Goal: Information Seeking & Learning: Find specific fact

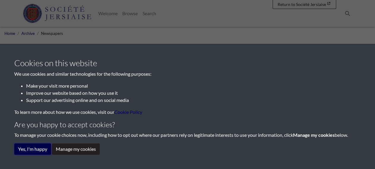
click at [32, 150] on button "Yes, I'm happy" at bounding box center [32, 148] width 37 height 11
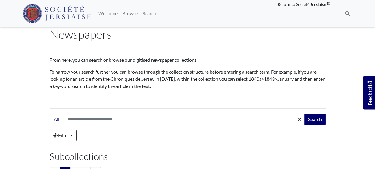
scroll to position [31, 0]
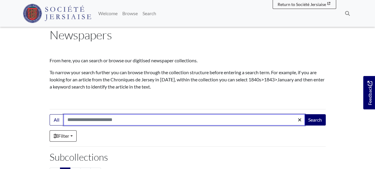
click at [120, 119] on input "Search:" at bounding box center [185, 119] width 242 height 11
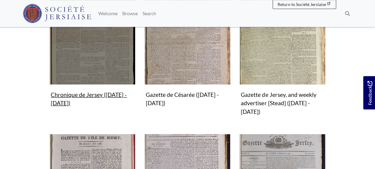
scroll to position [216, 0]
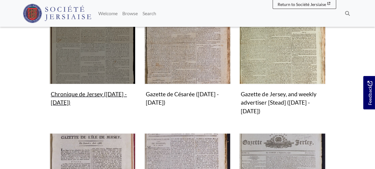
click at [115, 70] on img "Subcollection" at bounding box center [93, 41] width 86 height 86
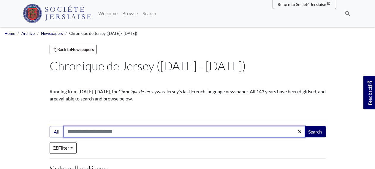
click at [85, 135] on input "Search:" at bounding box center [185, 131] width 242 height 11
type input "**********"
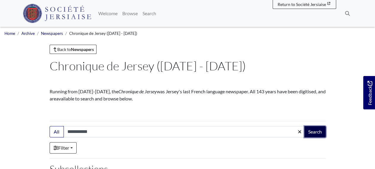
click at [314, 129] on button "Search" at bounding box center [315, 131] width 21 height 11
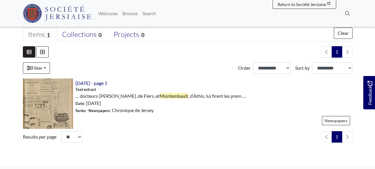
scroll to position [155, 0]
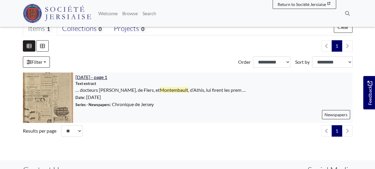
click at [90, 79] on span "31st May 1939 - page 1" at bounding box center [91, 77] width 32 height 6
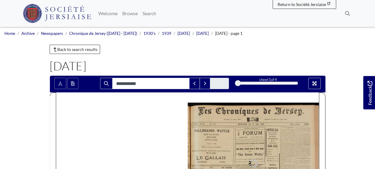
type input "**********"
click at [54, 34] on link "Newspapers" at bounding box center [52, 33] width 22 height 5
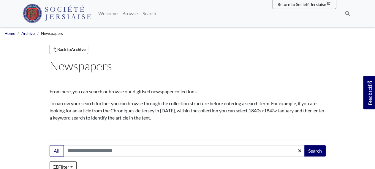
click at [56, 15] on img at bounding box center [57, 13] width 69 height 19
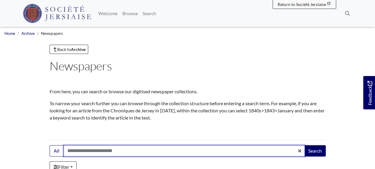
click at [78, 148] on input "Search:" at bounding box center [185, 150] width 242 height 11
type input "**********"
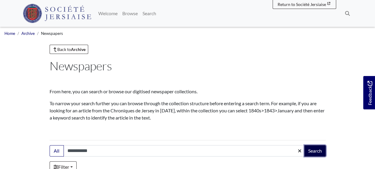
click at [314, 150] on button "Search" at bounding box center [315, 150] width 21 height 11
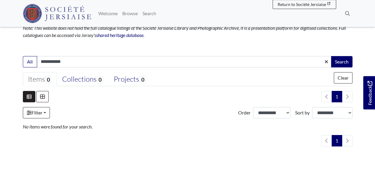
scroll to position [61, 0]
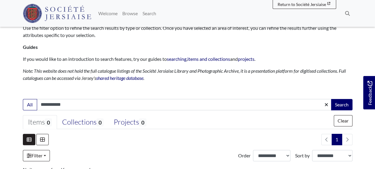
drag, startPoint x: 54, startPoint y: 105, endPoint x: 58, endPoint y: 104, distance: 4.0
click at [58, 104] on input "**********" at bounding box center [184, 104] width 295 height 11
type input "**********"
click at [341, 104] on button "Search" at bounding box center [341, 104] width 21 height 11
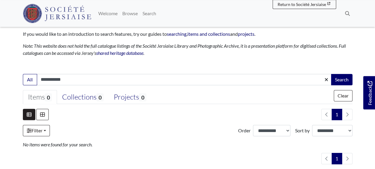
scroll to position [124, 0]
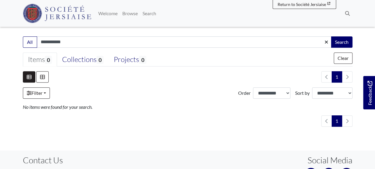
click at [65, 41] on input "**********" at bounding box center [184, 41] width 295 height 11
type input "**********"
click at [344, 41] on button "Search" at bounding box center [341, 41] width 21 height 11
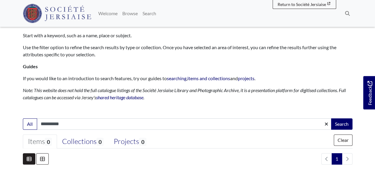
scroll to position [93, 0]
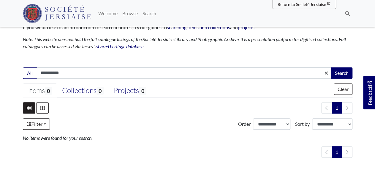
click at [56, 73] on input "**********" at bounding box center [184, 72] width 295 height 11
type input "**********"
click at [341, 73] on button "Search" at bounding box center [341, 72] width 21 height 11
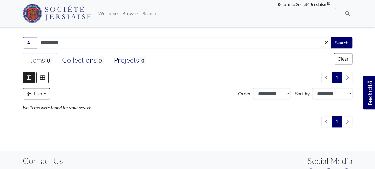
scroll to position [124, 0]
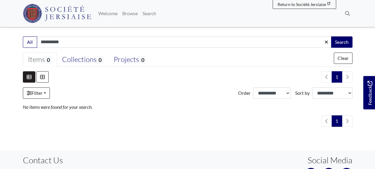
drag, startPoint x: 78, startPoint y: 42, endPoint x: -4, endPoint y: 43, distance: 82.0
click at [37, 43] on input "**********" at bounding box center [184, 41] width 295 height 11
type input "**********"
click at [344, 41] on button "Search" at bounding box center [341, 41] width 21 height 11
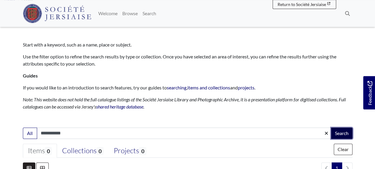
scroll to position [31, 0]
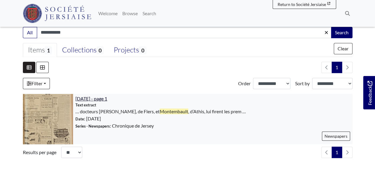
scroll to position [128, 0]
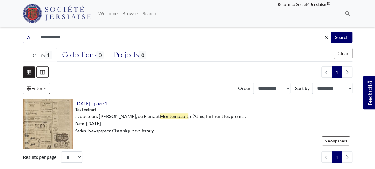
click at [102, 97] on section "1 ×" at bounding box center [188, 114] width 330 height 96
click at [101, 102] on span "31st May 1939 - page 1" at bounding box center [91, 103] width 32 height 6
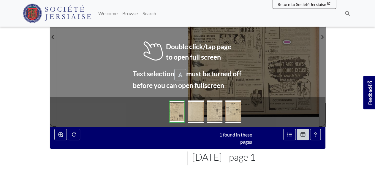
scroll to position [93, 0]
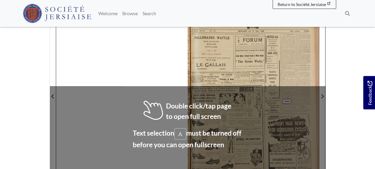
click at [252, 43] on span "Direction:" at bounding box center [255, 44] width 8 height 2
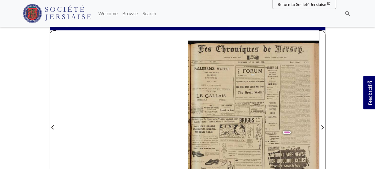
scroll to position [0, 0]
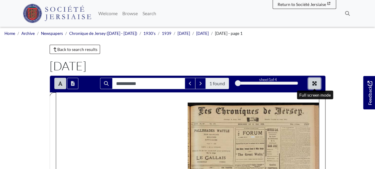
click at [313, 82] on icon "Full screen mode" at bounding box center [315, 83] width 4 height 4
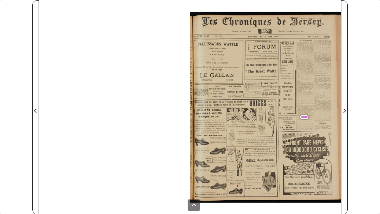
click at [288, 111] on div "roniques d¢ 2 (Chronique Tel ~}| 1814) MERCREDI WATTLE ¥ . PIEUX aN, | | LE jou…" at bounding box center [265, 113] width 151 height 202
click at [262, 98] on span "GS" at bounding box center [263, 101] width 4 height 7
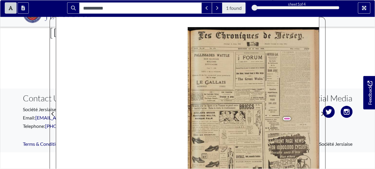
scroll to position [185, 0]
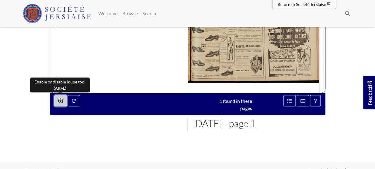
click at [63, 100] on button "Enable or disable loupe tool (Alt+L)" at bounding box center [60, 100] width 12 height 11
click at [62, 99] on icon "Enable or disable loupe tool (Alt+L)" at bounding box center [60, 100] width 5 height 5
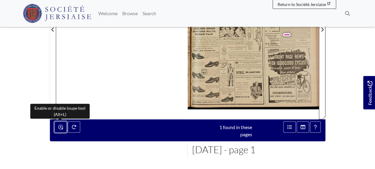
scroll to position [124, 0]
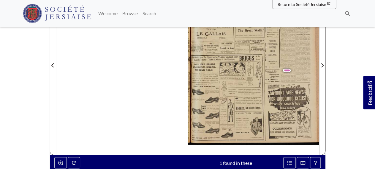
click at [277, 86] on div "esl ONS, 8; poEee nels: EEO wit BoP eee, og, Fath neta i WE oh rating © rect. o…" at bounding box center [274, 86] width 12 height 2
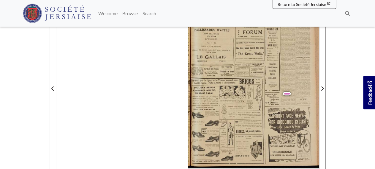
scroll to position [93, 0]
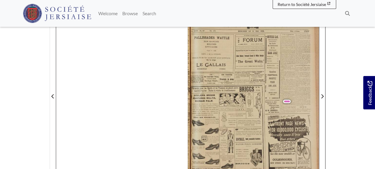
click at [288, 100] on span "Montembault" at bounding box center [290, 101] width 10 height 2
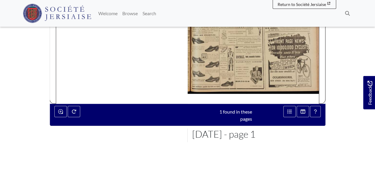
scroll to position [216, 0]
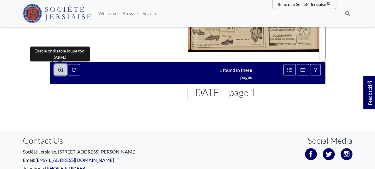
click at [59, 68] on icon "Enable or disable loupe tool (Alt+L)" at bounding box center [60, 69] width 5 height 5
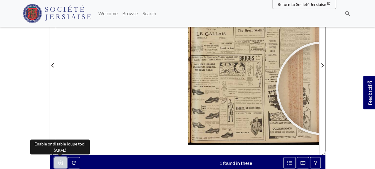
scroll to position [0, 0]
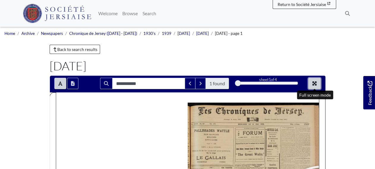
click at [317, 80] on button "Full screen mode" at bounding box center [314, 83] width 12 height 11
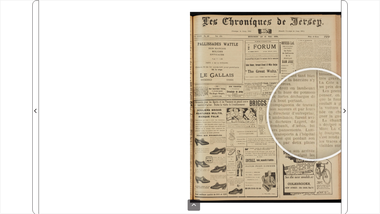
click at [314, 114] on div at bounding box center [313, 114] width 89 height 89
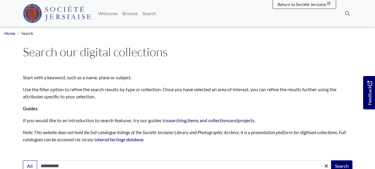
scroll to position [93, 0]
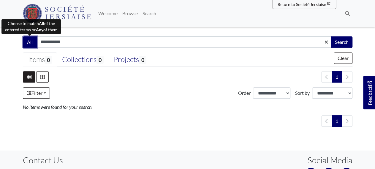
click at [30, 38] on button "All" at bounding box center [30, 41] width 14 height 11
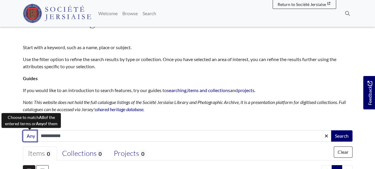
scroll to position [0, 0]
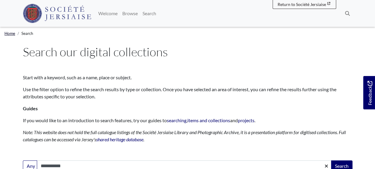
click at [10, 32] on link "Home" at bounding box center [9, 33] width 11 height 5
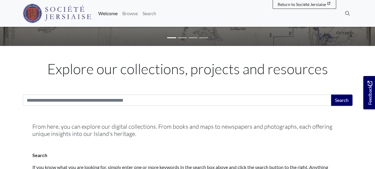
scroll to position [124, 0]
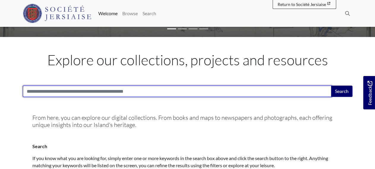
click at [150, 90] on input "Search:" at bounding box center [177, 90] width 309 height 11
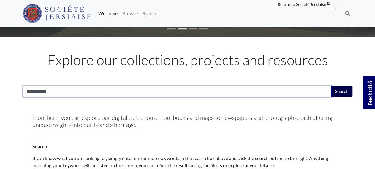
type input "**********"
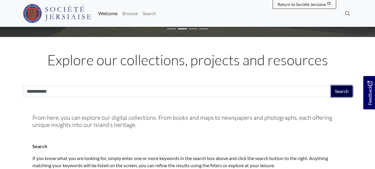
click at [346, 95] on button "Search" at bounding box center [341, 90] width 21 height 11
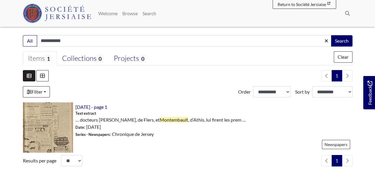
scroll to position [71, 0]
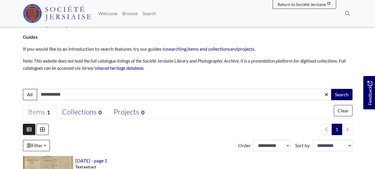
click at [52, 95] on input "**********" at bounding box center [184, 94] width 295 height 11
type input "**********"
click at [343, 93] on button "Search" at bounding box center [341, 94] width 21 height 11
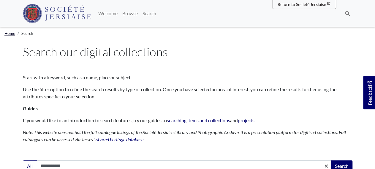
click at [10, 34] on link "Home" at bounding box center [9, 33] width 11 height 5
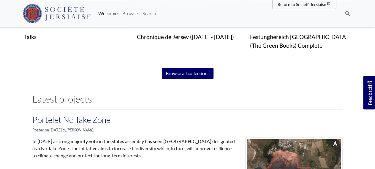
scroll to position [464, 0]
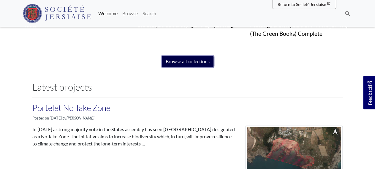
click at [191, 61] on link "Browse all collections" at bounding box center [188, 61] width 52 height 11
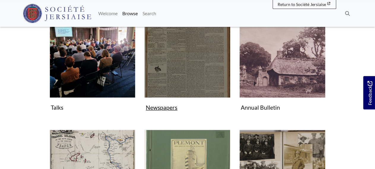
scroll to position [93, 0]
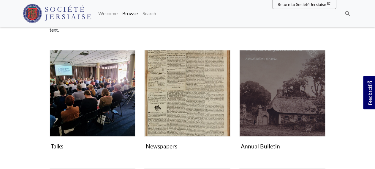
click at [265, 89] on img "Subcollection" at bounding box center [283, 93] width 86 height 86
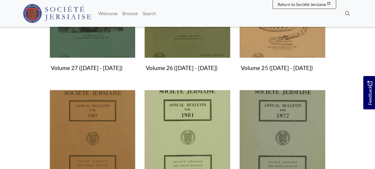
scroll to position [587, 0]
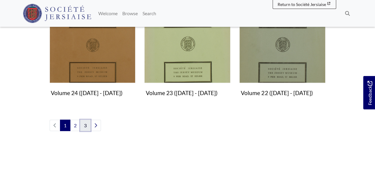
click at [85, 126] on link "3" at bounding box center [85, 124] width 10 height 11
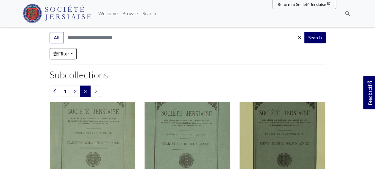
scroll to position [93, 0]
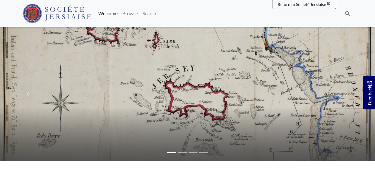
scroll to position [464, 0]
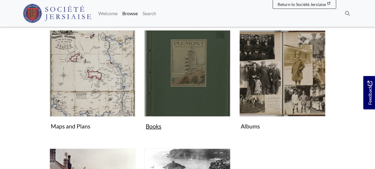
scroll to position [216, 0]
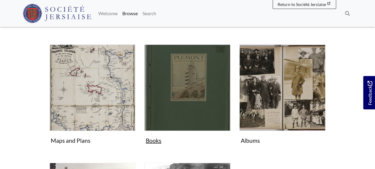
click at [187, 109] on img "Subcollection" at bounding box center [187, 87] width 86 height 86
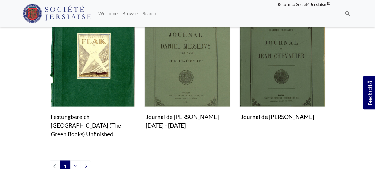
scroll to position [587, 0]
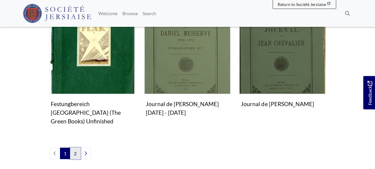
click at [73, 147] on link "2" at bounding box center [75, 152] width 10 height 11
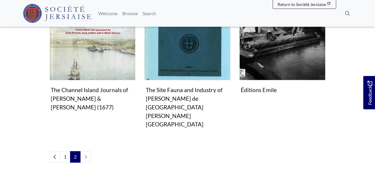
scroll to position [340, 0]
click at [67, 150] on link "1" at bounding box center [65, 155] width 10 height 11
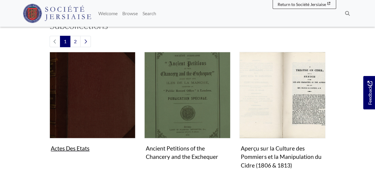
scroll to position [155, 0]
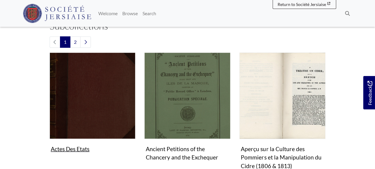
click at [124, 106] on img "Subcollection" at bounding box center [93, 95] width 86 height 86
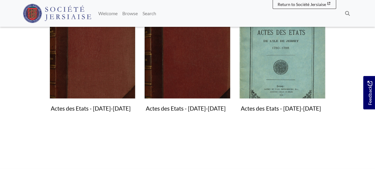
scroll to position [155, 0]
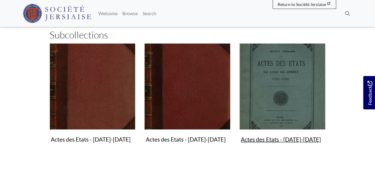
click at [293, 111] on img "Subcollection" at bounding box center [283, 86] width 86 height 86
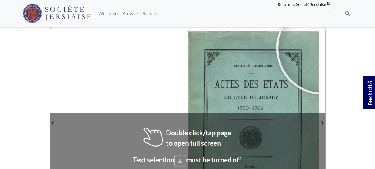
scroll to position [124, 0]
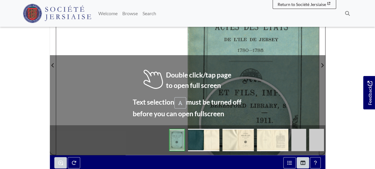
click at [245, 141] on img at bounding box center [239, 139] width 32 height 22
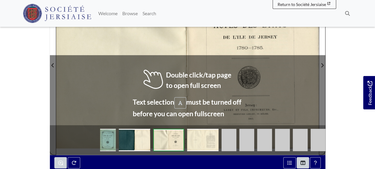
click at [215, 141] on img at bounding box center [203, 139] width 32 height 22
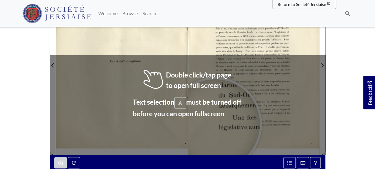
click at [215, 123] on div at bounding box center [215, 123] width 89 height 89
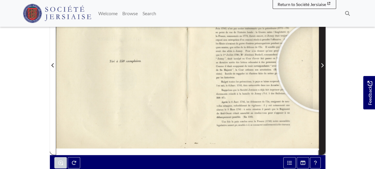
click at [323, 65] on icon "Next Page" at bounding box center [322, 65] width 3 height 5
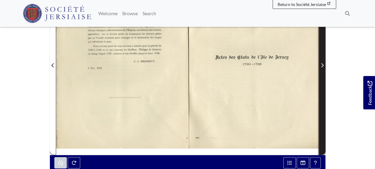
click at [323, 65] on icon "Next Page" at bounding box center [322, 65] width 3 height 5
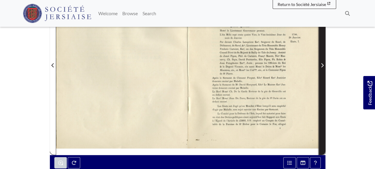
click at [323, 65] on icon "Next Page" at bounding box center [322, 65] width 3 height 5
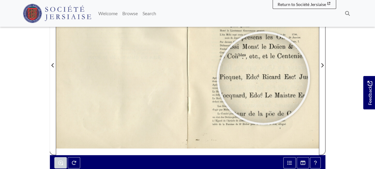
click at [263, 78] on div at bounding box center [263, 77] width 89 height 89
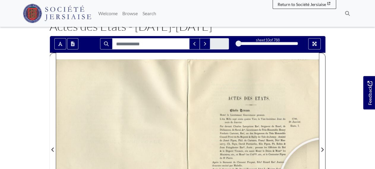
scroll to position [31, 0]
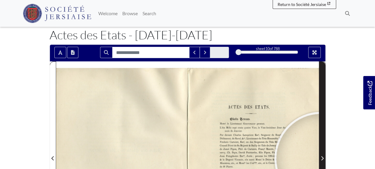
click at [321, 158] on icon "Next Page" at bounding box center [322, 157] width 3 height 5
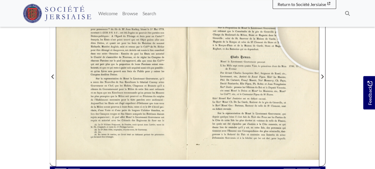
scroll to position [124, 0]
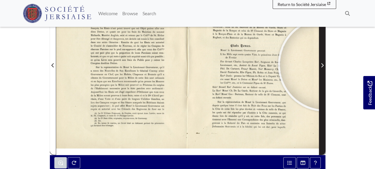
click at [325, 64] on span "Next Page" at bounding box center [322, 65] width 6 height 7
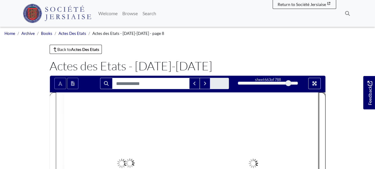
drag, startPoint x: 240, startPoint y: 82, endPoint x: 289, endPoint y: 84, distance: 48.8
click at [289, 84] on div at bounding box center [289, 83] width 6 height 6
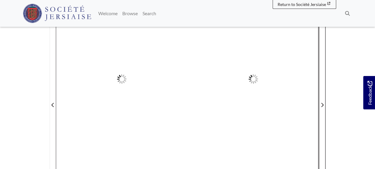
scroll to position [93, 0]
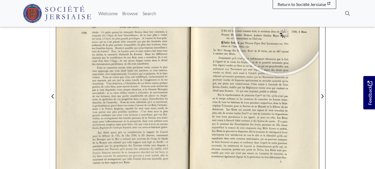
click at [27, 8] on img at bounding box center [57, 13] width 69 height 19
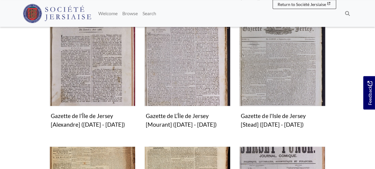
scroll to position [340, 0]
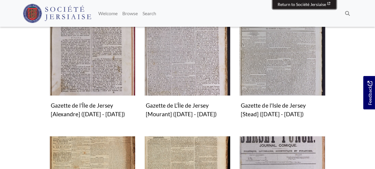
click at [300, 4] on span "Return to Société Jersiaise" at bounding box center [302, 4] width 48 height 5
click at [44, 18] on img at bounding box center [57, 13] width 69 height 19
